Goal: Information Seeking & Learning: Learn about a topic

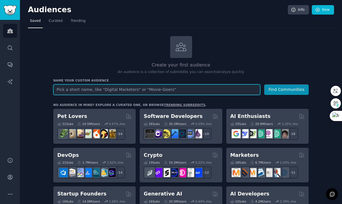
click at [107, 94] on input "text" at bounding box center [156, 90] width 207 height 11
type input "digital marketing"
click at [175, 93] on input "digital marketing" at bounding box center [156, 90] width 207 height 11
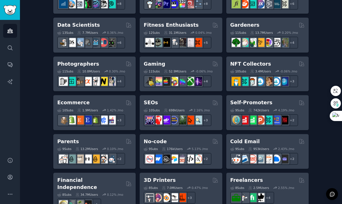
scroll to position [248, 0]
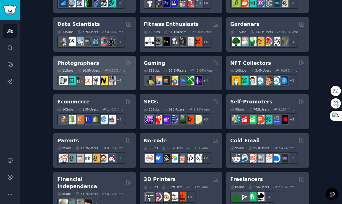
click at [85, 63] on h2 "Photographers" at bounding box center [78, 63] width 42 height 7
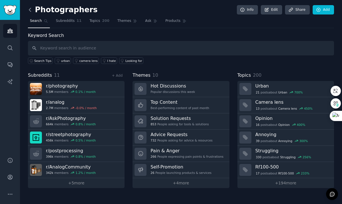
click at [31, 12] on icon at bounding box center [30, 10] width 6 height 6
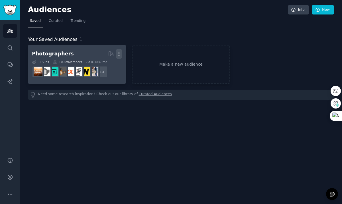
click at [118, 53] on icon "button" at bounding box center [119, 54] width 6 height 6
click at [102, 67] on p "Delete" at bounding box center [103, 66] width 13 height 6
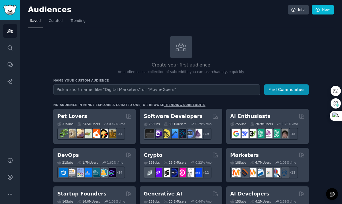
click at [116, 87] on input "text" at bounding box center [156, 90] width 207 height 11
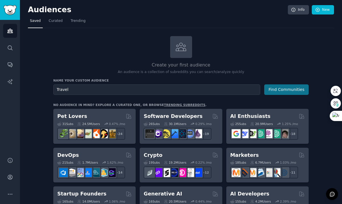
type input "Travel"
click at [292, 88] on button "Find Communities" at bounding box center [286, 90] width 44 height 11
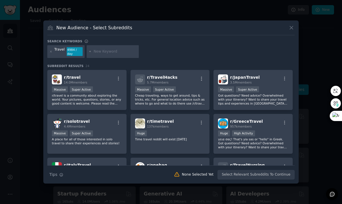
click at [196, 53] on div "Travel 4984 / day" at bounding box center [170, 52] width 247 height 15
click at [290, 29] on icon at bounding box center [291, 28] width 6 height 6
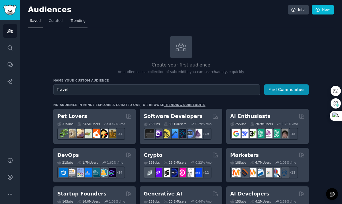
click at [81, 23] on span "Trending" at bounding box center [78, 21] width 15 height 5
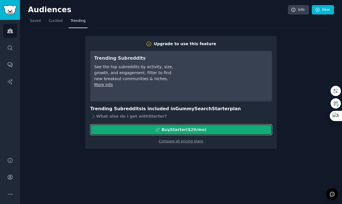
click at [204, 132] on div "Buy Starter ($ 29 /mo )" at bounding box center [183, 130] width 45 height 6
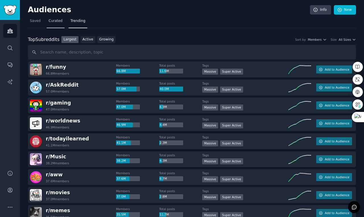
click at [59, 21] on span "Curated" at bounding box center [56, 21] width 14 height 5
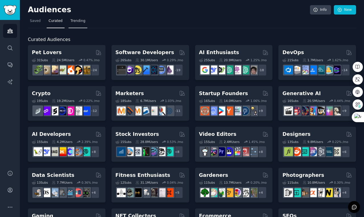
click at [76, 22] on span "Trending" at bounding box center [78, 21] width 15 height 5
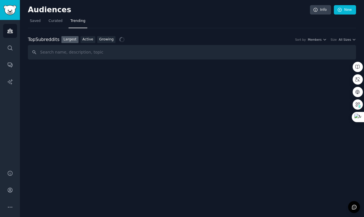
click at [76, 22] on span "Trending" at bounding box center [78, 21] width 15 height 5
click at [341, 36] on div "Top Subreddits Top Subreddits Largest Active Growing Sort by Member Growth Time…" at bounding box center [192, 39] width 329 height 7
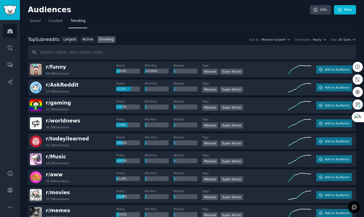
click at [341, 43] on div "Top Subreddits Top Subreddits Largest Active Growing Sort by Member Growth Time…" at bounding box center [192, 39] width 329 height 7
click at [341, 40] on span "All Sizes" at bounding box center [345, 40] width 12 height 4
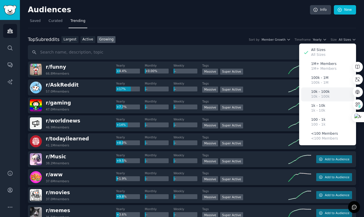
click at [332, 95] on div "10k - 100k 10k - 100k" at bounding box center [328, 94] width 53 height 14
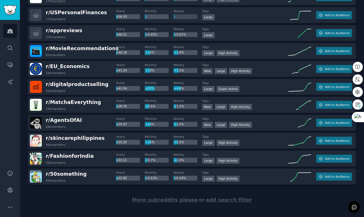
scroll to position [778, 0]
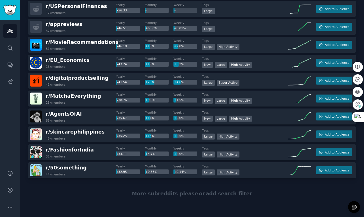
click at [173, 196] on span "More subreddits please" at bounding box center [165, 194] width 66 height 6
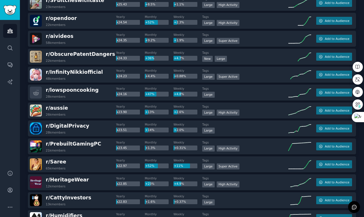
scroll to position [1675, 0]
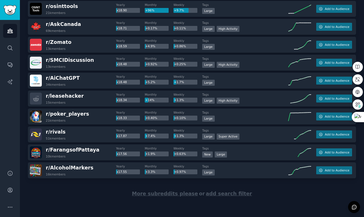
click at [163, 193] on span "More subreddits please" at bounding box center [165, 194] width 66 height 6
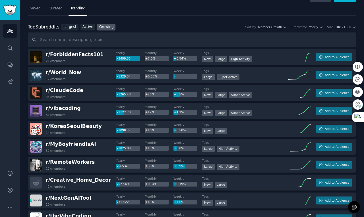
scroll to position [15, 0]
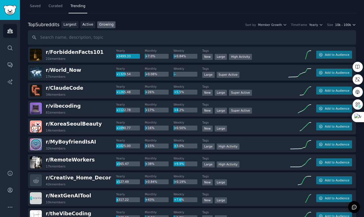
click at [341, 24] on span "10k - 100k" at bounding box center [343, 25] width 16 height 4
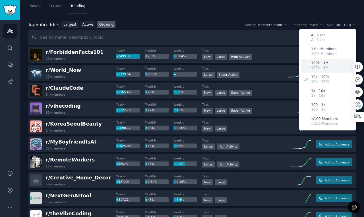
click at [328, 67] on div "100k - 1M 100k - 1M" at bounding box center [328, 66] width 53 height 14
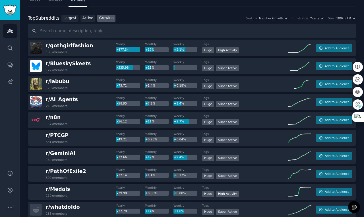
scroll to position [0, 0]
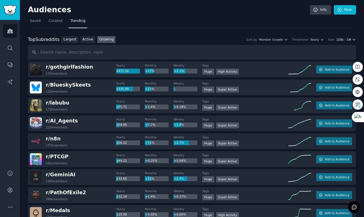
click at [341, 40] on span "100k - 1M" at bounding box center [344, 40] width 15 height 4
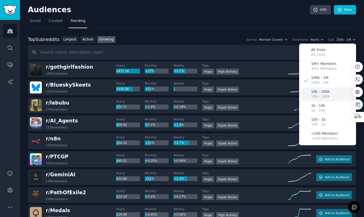
click at [321, 95] on p "10k - 100k" at bounding box center [320, 96] width 19 height 5
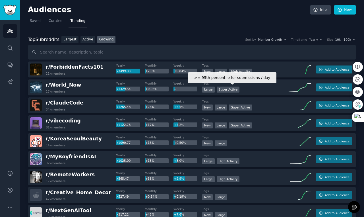
click at [234, 90] on div "Super Active" at bounding box center [228, 90] width 23 height 6
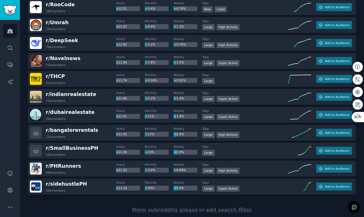
scroll to position [2572, 0]
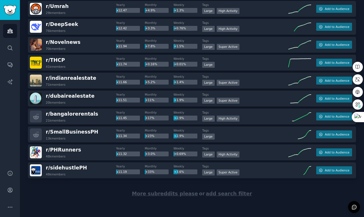
click at [171, 196] on span "More subreddits please" at bounding box center [165, 194] width 66 height 6
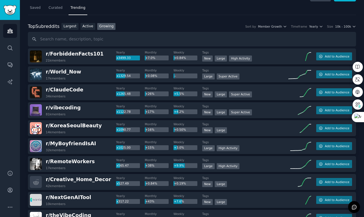
scroll to position [11, 0]
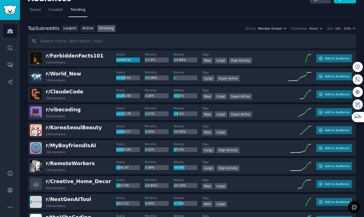
click at [264, 27] on span "Member Growth" at bounding box center [270, 28] width 24 height 4
click at [311, 25] on div "Top Subreddits Top Subreddits Largest Active Growing Sort by Member Growth Time…" at bounding box center [192, 28] width 329 height 7
click at [311, 27] on span "Yearly" at bounding box center [314, 28] width 9 height 4
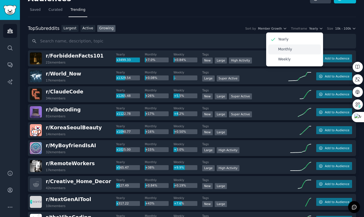
click at [297, 49] on div "Monthly" at bounding box center [294, 49] width 53 height 10
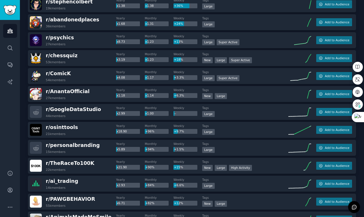
scroll to position [0, 0]
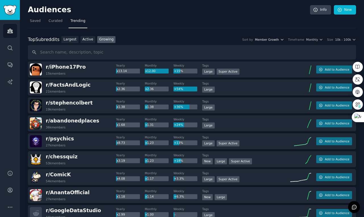
click at [265, 40] on span "Member Growth" at bounding box center [267, 40] width 24 height 4
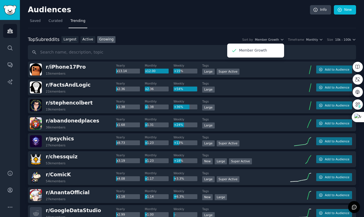
click at [291, 42] on div "Top Subreddits Top Subreddits Largest Active Growing Sort by Member Growth Memb…" at bounding box center [192, 39] width 329 height 7
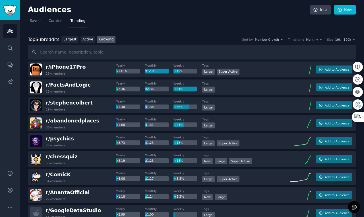
click at [310, 42] on div "Top Subreddits Top Subreddits Largest Active Growing Sort by Member Growth Memb…" at bounding box center [192, 39] width 329 height 7
click at [311, 40] on span "Monthly" at bounding box center [312, 40] width 12 height 4
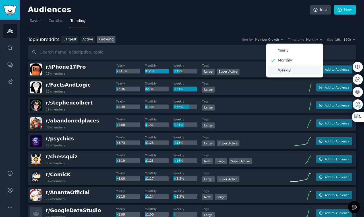
click at [282, 69] on p "Weekly" at bounding box center [284, 70] width 13 height 5
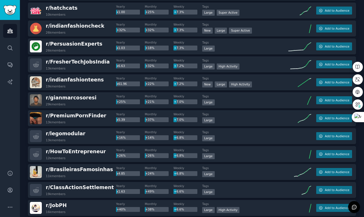
scroll to position [1297, 0]
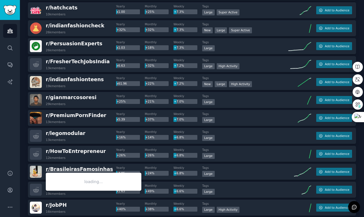
click at [80, 168] on span "r/ BrasileirasFamosinhas" at bounding box center [79, 169] width 67 height 6
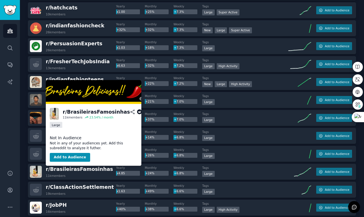
click at [90, 112] on div "r/ BrasileirasFamosinhas" at bounding box center [96, 111] width 67 height 7
click at [137, 112] on icon at bounding box center [139, 111] width 5 height 5
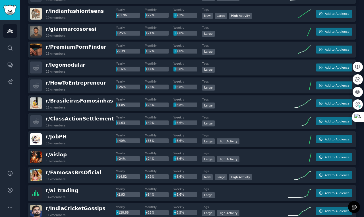
scroll to position [1366, 0]
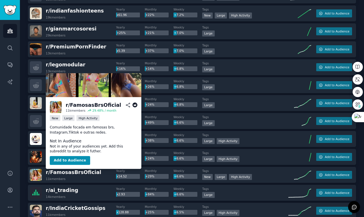
click at [135, 106] on icon at bounding box center [135, 105] width 5 height 5
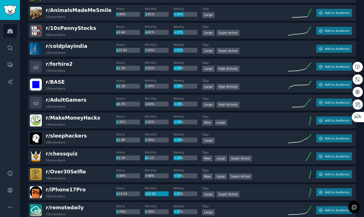
scroll to position [0, 0]
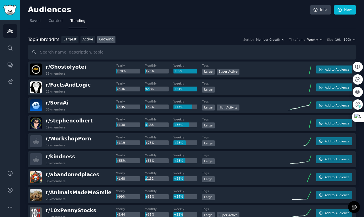
click at [312, 40] on span "Weekly" at bounding box center [313, 40] width 11 height 4
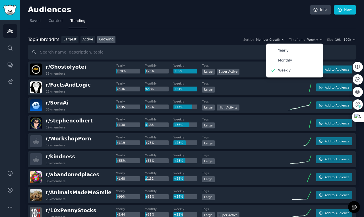
click at [282, 53] on p "Yearly" at bounding box center [283, 50] width 11 height 5
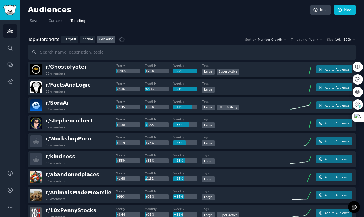
click at [341, 44] on div "Top Subreddits Top Subreddits Largest Active Growing Sort by Member Growth Time…" at bounding box center [192, 48] width 329 height 24
click at [341, 40] on span "10k - 100k" at bounding box center [343, 40] width 16 height 4
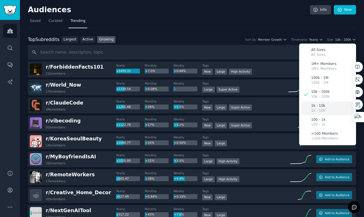
click at [324, 110] on div "1k - 10k 1k - 10k" at bounding box center [328, 108] width 53 height 14
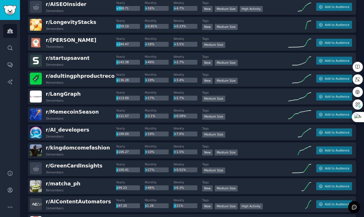
scroll to position [135, 0]
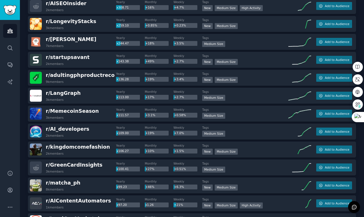
click at [12, 108] on div "Audiences Search Conversations AI Reports" at bounding box center [10, 91] width 20 height 143
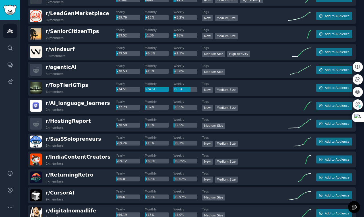
scroll to position [341, 0]
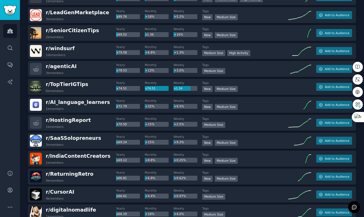
click at [12, 110] on div "Audiences Search Conversations AI Reports" at bounding box center [10, 91] width 20 height 143
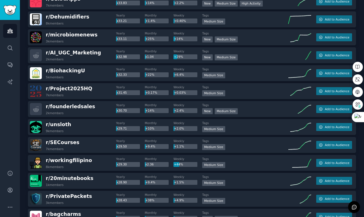
scroll to position [1019, 0]
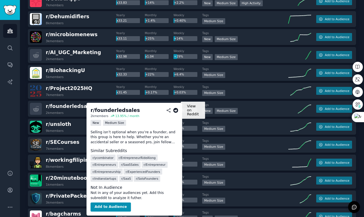
click at [176, 111] on icon at bounding box center [175, 110] width 5 height 5
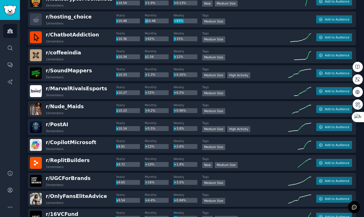
scroll to position [2885, 0]
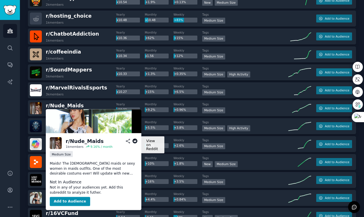
click at [136, 141] on icon at bounding box center [135, 141] width 5 height 5
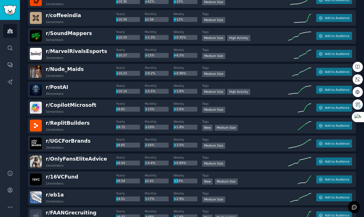
scroll to position [2925, 0]
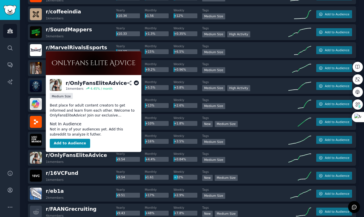
click at [134, 82] on icon at bounding box center [136, 83] width 5 height 5
click at [136, 83] on icon at bounding box center [136, 83] width 5 height 5
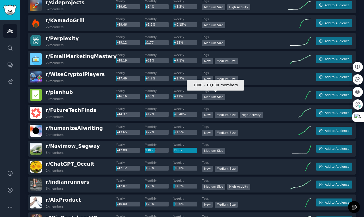
scroll to position [0, 0]
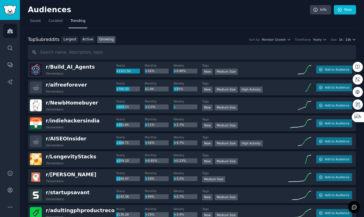
click at [341, 40] on span "1k - 10k" at bounding box center [345, 40] width 12 height 4
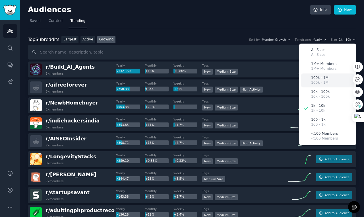
click at [334, 76] on div "100k - 1M 100k - 1M" at bounding box center [328, 80] width 53 height 14
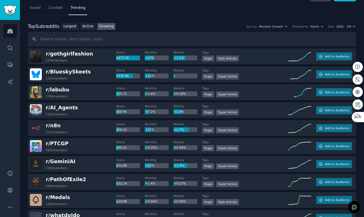
scroll to position [12, 0]
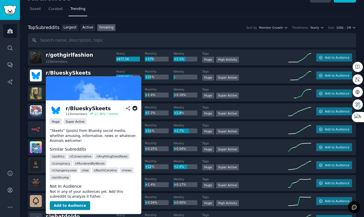
click at [136, 108] on icon at bounding box center [135, 108] width 5 height 5
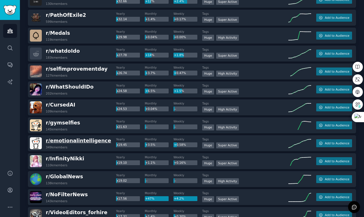
scroll to position [178, 0]
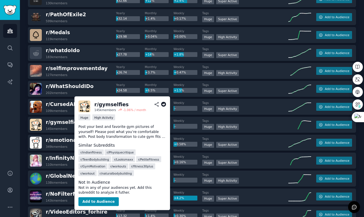
click at [8, 130] on div "Audiences Search Conversations AI Reports" at bounding box center [10, 91] width 20 height 143
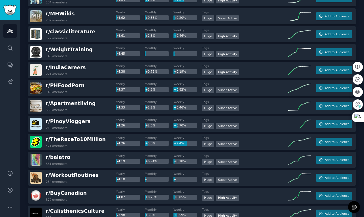
scroll to position [989, 0]
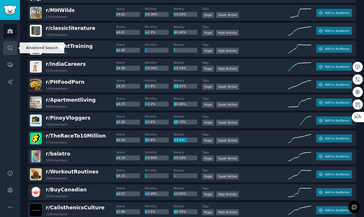
click at [11, 46] on icon "Sidebar" at bounding box center [10, 48] width 6 height 6
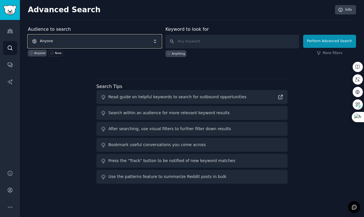
click at [92, 42] on span "Anyone" at bounding box center [95, 41] width 134 height 13
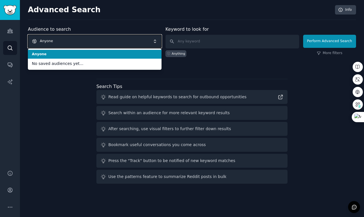
click at [92, 42] on span "Anyone" at bounding box center [95, 41] width 134 height 13
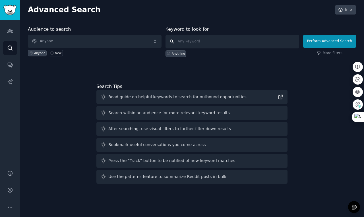
click at [190, 44] on input "text" at bounding box center [233, 42] width 134 height 14
type input "travel"
click at [315, 42] on button "Perform Advanced Search" at bounding box center [330, 41] width 53 height 13
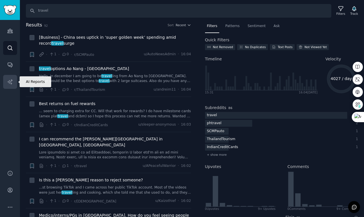
click at [6, 85] on link "AI Reports" at bounding box center [10, 82] width 14 height 14
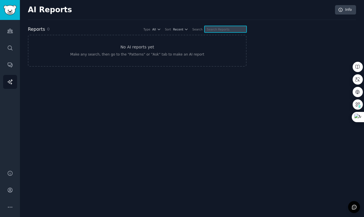
click at [212, 30] on input "text" at bounding box center [226, 29] width 42 height 7
click at [176, 28] on span "Recent" at bounding box center [178, 29] width 10 height 4
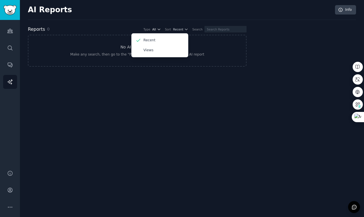
click at [152, 28] on button "All" at bounding box center [156, 29] width 9 height 4
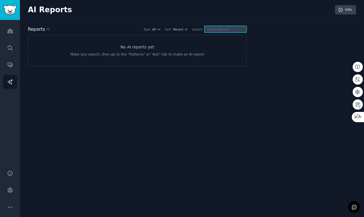
click at [213, 29] on input "text" at bounding box center [226, 29] width 42 height 7
type input "travel"
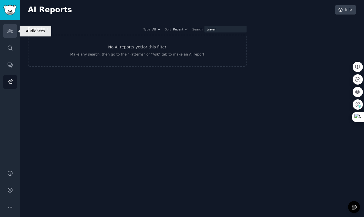
click at [12, 32] on icon "Sidebar" at bounding box center [10, 31] width 6 height 6
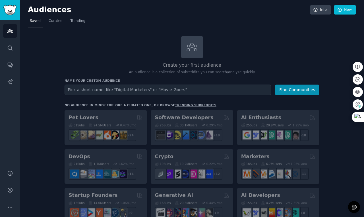
click at [107, 89] on input "text" at bounding box center [168, 90] width 207 height 11
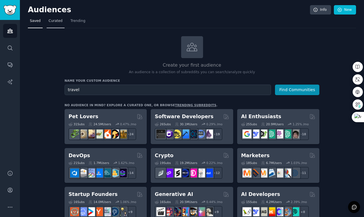
type input "travel"
click at [58, 21] on span "Curated" at bounding box center [56, 21] width 14 height 5
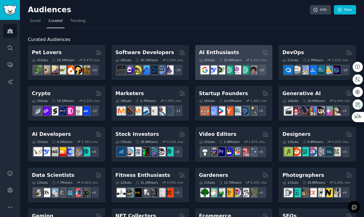
click at [218, 52] on h2 "AI Enthusiasts" at bounding box center [219, 52] width 40 height 7
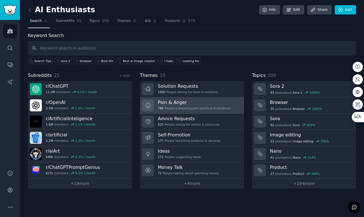
click at [201, 105] on h3 "Pain & Anger" at bounding box center [194, 102] width 73 height 6
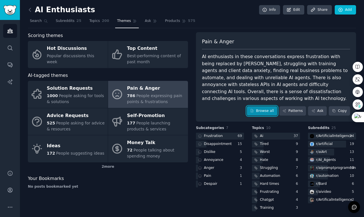
click at [259, 106] on link "Browse all" at bounding box center [262, 111] width 30 height 10
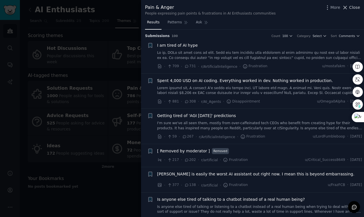
click at [341, 9] on icon at bounding box center [346, 8] width 6 height 6
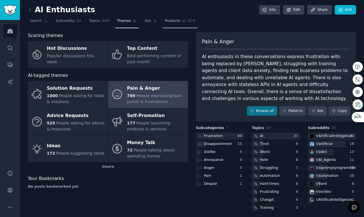
click at [177, 23] on span "Products" at bounding box center [172, 21] width 15 height 5
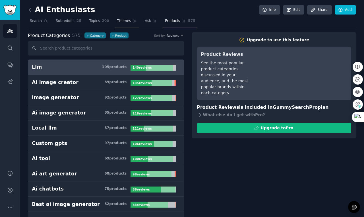
click at [129, 20] on span "Themes" at bounding box center [124, 21] width 14 height 5
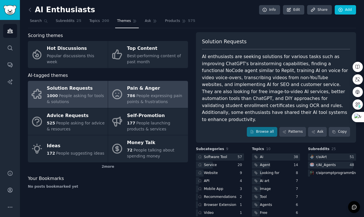
click at [149, 101] on span "People expressing pain points & frustrations" at bounding box center [154, 98] width 55 height 11
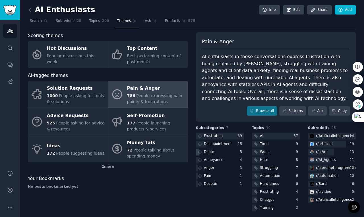
click at [216, 149] on div "Dislike" at bounding box center [220, 152] width 48 height 7
